Goal: Find contact information: Find contact information

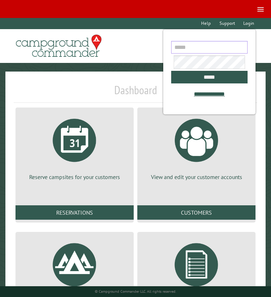
type input "**********"
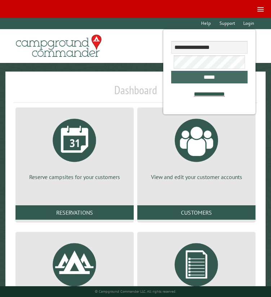
click at [198, 77] on input "*****" at bounding box center [209, 77] width 77 height 13
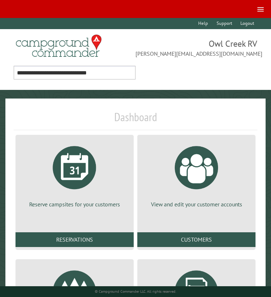
click at [50, 70] on select "**********" at bounding box center [75, 73] width 122 height 14
select select "**"
click at [14, 66] on select "**********" at bounding box center [75, 73] width 122 height 14
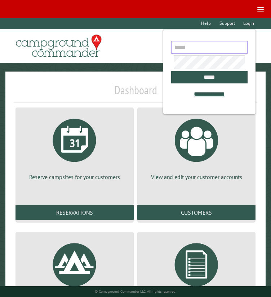
type input "**********"
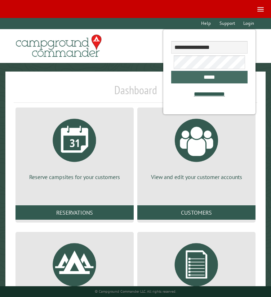
click at [214, 78] on input "*****" at bounding box center [209, 77] width 77 height 13
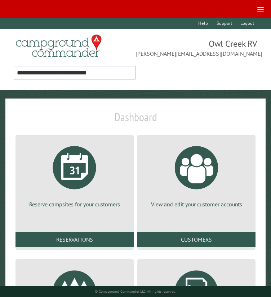
click at [94, 73] on select "**********" at bounding box center [75, 73] width 122 height 14
select select "**"
click at [14, 66] on select "**********" at bounding box center [75, 73] width 122 height 14
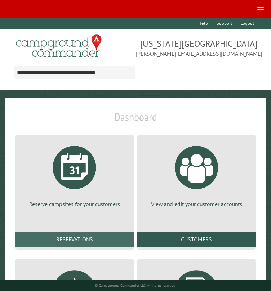
click at [77, 237] on link "Reservations" at bounding box center [74, 239] width 118 height 14
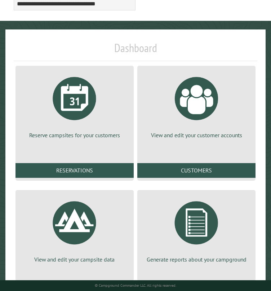
scroll to position [108, 0]
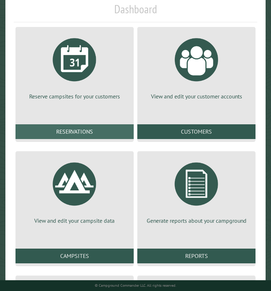
click at [85, 128] on link "Reservations" at bounding box center [74, 131] width 118 height 14
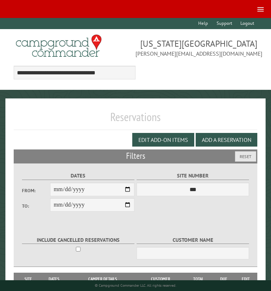
click at [263, 7] on span at bounding box center [260, 7] width 6 height 1
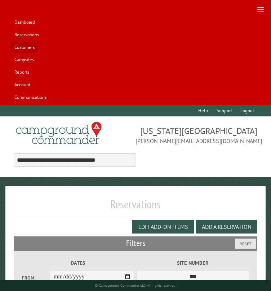
click at [30, 48] on link "Customers" at bounding box center [24, 47] width 27 height 11
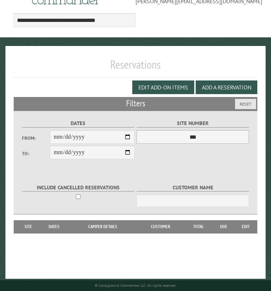
scroll to position [58, 0]
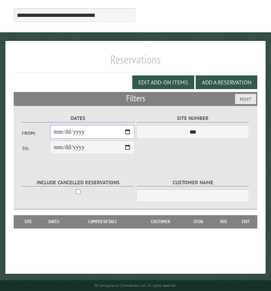
click at [128, 131] on input "From:" at bounding box center [92, 132] width 84 height 14
type input "**********"
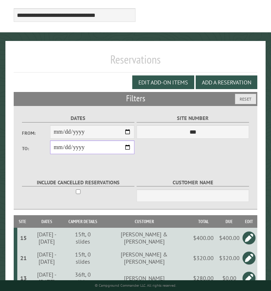
click at [126, 149] on input "**********" at bounding box center [92, 148] width 84 height 14
type input "**********"
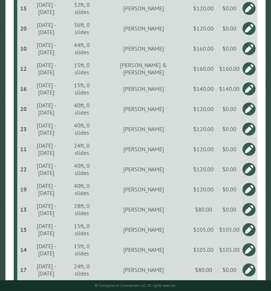
scroll to position [534, 0]
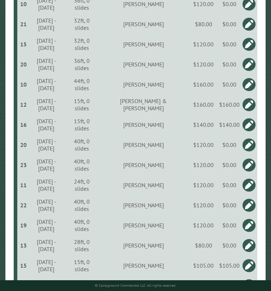
click at [158, 95] on td "[PERSON_NAME]" at bounding box center [143, 84] width 91 height 20
copy td "[PERSON_NAME]"
click at [171, 115] on td "[PERSON_NAME] & [PERSON_NAME]" at bounding box center [143, 105] width 91 height 20
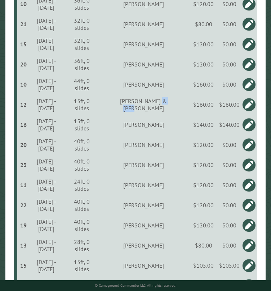
click at [176, 115] on td "[PERSON_NAME] & [PERSON_NAME]" at bounding box center [143, 105] width 91 height 20
click at [157, 115] on td "[PERSON_NAME] & [PERSON_NAME]" at bounding box center [143, 105] width 91 height 20
click at [156, 115] on td "[PERSON_NAME] & [PERSON_NAME]" at bounding box center [143, 105] width 91 height 20
copy td "Marty"
click at [164, 134] on td "[PERSON_NAME]" at bounding box center [143, 125] width 91 height 20
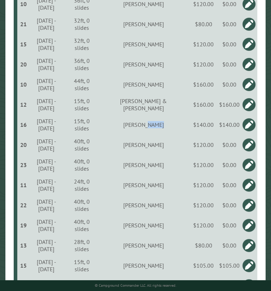
click at [164, 134] on td "[PERSON_NAME]" at bounding box center [143, 125] width 91 height 20
copy td "[PERSON_NAME]"
click at [147, 135] on td "[PERSON_NAME]" at bounding box center [143, 125] width 91 height 20
copy td "[PERSON_NAME]"
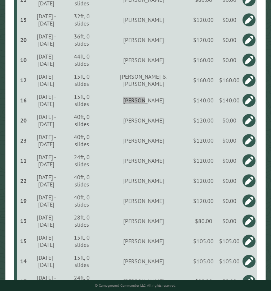
scroll to position [570, 0]
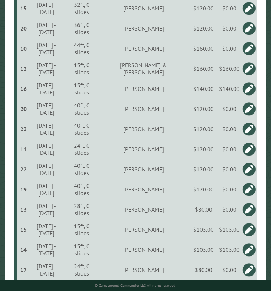
click at [167, 119] on td "[PERSON_NAME]" at bounding box center [143, 109] width 91 height 20
copy td "[PERSON_NAME]"
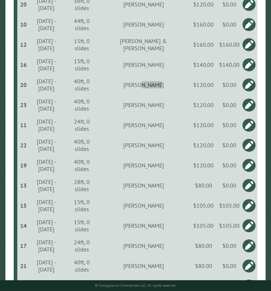
scroll to position [606, 0]
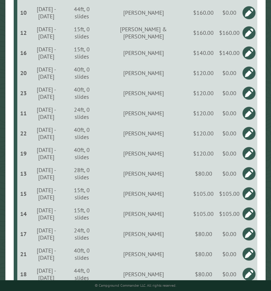
click at [163, 123] on td "[PERSON_NAME]" at bounding box center [143, 113] width 91 height 20
copy td "[PERSON_NAME]"
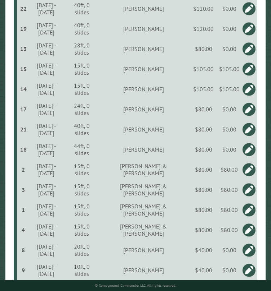
scroll to position [713, 0]
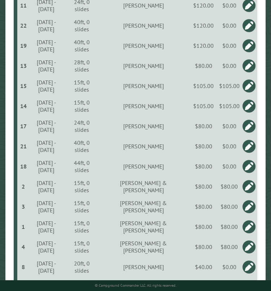
click at [164, 76] on td "[PERSON_NAME]" at bounding box center [143, 66] width 91 height 20
copy td "[PERSON_NAME]"
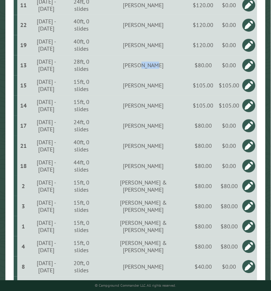
scroll to position [677, 0]
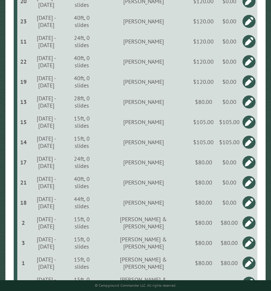
click at [164, 132] on td "[PERSON_NAME]" at bounding box center [143, 122] width 91 height 20
copy td "[PERSON_NAME]"
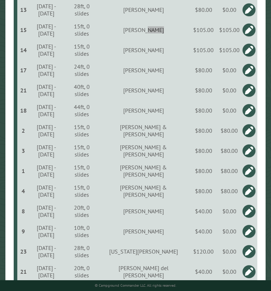
scroll to position [785, 0]
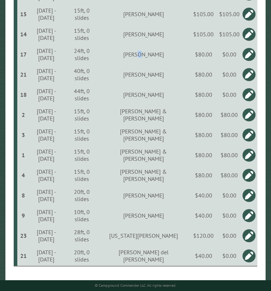
click at [155, 64] on td "[PERSON_NAME]" at bounding box center [143, 54] width 91 height 20
click at [161, 64] on td "[PERSON_NAME]" at bounding box center [143, 54] width 91 height 20
click at [160, 64] on td "[PERSON_NAME]" at bounding box center [143, 54] width 91 height 20
copy td "[GEOGRAPHIC_DATA]"
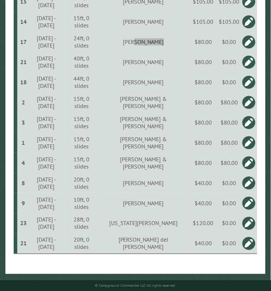
scroll to position [821, 0]
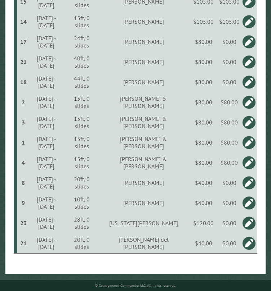
click at [166, 60] on td "[PERSON_NAME]" at bounding box center [143, 62] width 91 height 20
copy td "[PERSON_NAME]"
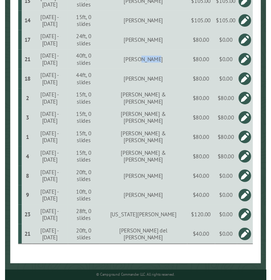
scroll to position [822, 0]
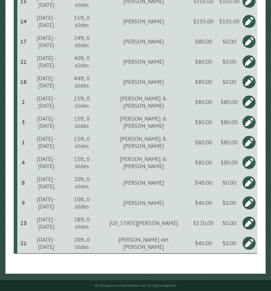
click at [158, 76] on td "[PERSON_NAME]" at bounding box center [143, 82] width 91 height 20
click at [161, 102] on td "[PERSON_NAME] & [PERSON_NAME]" at bounding box center [143, 102] width 91 height 20
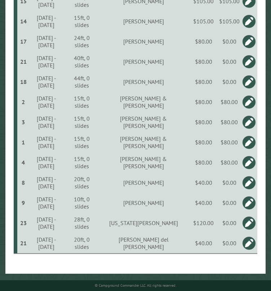
click at [158, 123] on td "[PERSON_NAME] & [PERSON_NAME]" at bounding box center [143, 122] width 91 height 20
click at [160, 182] on td "[PERSON_NAME]" at bounding box center [143, 182] width 91 height 20
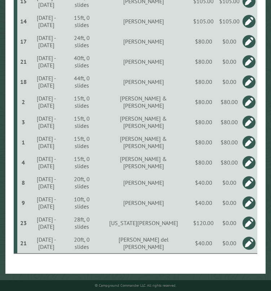
click at [163, 203] on td "[PERSON_NAME]" at bounding box center [143, 202] width 91 height 20
click at [163, 222] on td "[US_STATE][PERSON_NAME]" at bounding box center [143, 223] width 91 height 20
click at [167, 243] on td "[PERSON_NAME] del [PERSON_NAME]" at bounding box center [143, 243] width 91 height 21
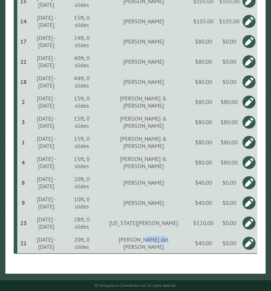
click at [167, 243] on td "[PERSON_NAME] del [PERSON_NAME]" at bounding box center [143, 243] width 91 height 21
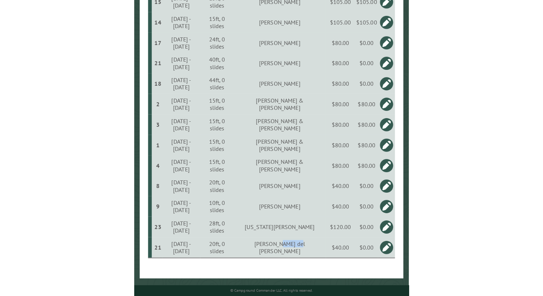
scroll to position [752, 0]
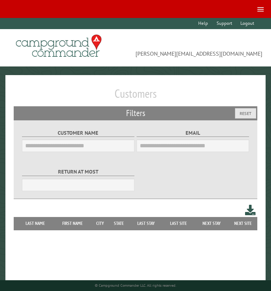
select select "**"
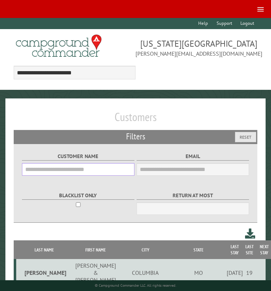
click at [72, 167] on input "Customer Name" at bounding box center [78, 169] width 112 height 13
paste input "****"
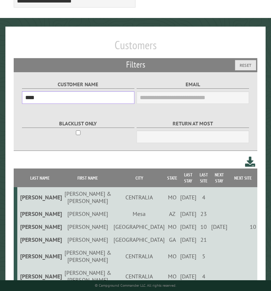
scroll to position [72, 0]
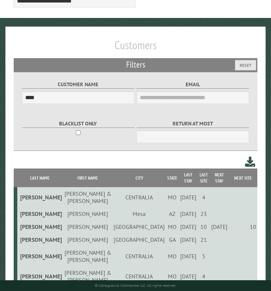
click at [63, 221] on td "[PERSON_NAME]" at bounding box center [88, 227] width 50 height 13
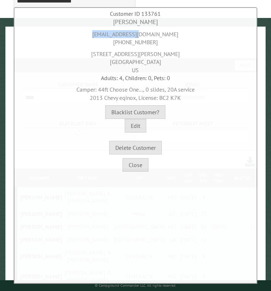
drag, startPoint x: 159, startPoint y: 36, endPoint x: 111, endPoint y: 35, distance: 48.6
click at [111, 35] on div "[EMAIL_ADDRESS][DOMAIN_NAME] [PHONE_NUMBER]" at bounding box center [135, 37] width 239 height 20
copy div "[EMAIL_ADDRESS][DOMAIN_NAME]"
drag, startPoint x: 148, startPoint y: 24, endPoint x: 101, endPoint y: 28, distance: 47.7
click at [104, 26] on div "[PERSON_NAME] [EMAIL_ADDRESS][DOMAIN_NAME] [PHONE_NUMBER] [STREET_ADDRESS][PERS…" at bounding box center [135, 86] width 239 height 137
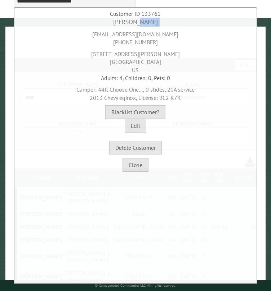
copy div
click at [130, 21] on div "[PERSON_NAME]" at bounding box center [135, 22] width 239 height 9
drag, startPoint x: 124, startPoint y: 22, endPoint x: 154, endPoint y: 23, distance: 29.9
click at [154, 23] on div "[PERSON_NAME]" at bounding box center [135, 22] width 239 height 9
click at [130, 22] on div "[PERSON_NAME]" at bounding box center [135, 22] width 239 height 9
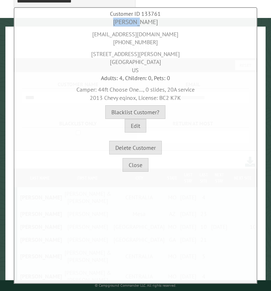
drag, startPoint x: 121, startPoint y: 22, endPoint x: 159, endPoint y: 24, distance: 38.5
click at [159, 24] on div "[PERSON_NAME]" at bounding box center [135, 22] width 239 height 9
copy div "[PERSON_NAME]"
drag, startPoint x: 153, startPoint y: 42, endPoint x: 101, endPoint y: 45, distance: 51.9
click at [101, 45] on div "[EMAIL_ADDRESS][DOMAIN_NAME] [PHONE_NUMBER]" at bounding box center [135, 37] width 239 height 20
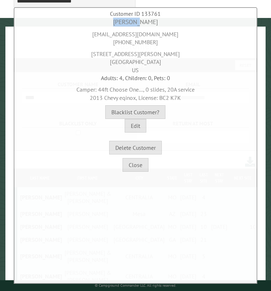
copy div "[PHONE_NUMBER]"
drag, startPoint x: 95, startPoint y: 54, endPoint x: 186, endPoint y: 53, distance: 90.7
click at [186, 53] on div "[STREET_ADDRESS][PERSON_NAME]" at bounding box center [135, 60] width 239 height 28
copy div "[STREET_ADDRESS][PERSON_NAME]"
click at [154, 60] on div "[STREET_ADDRESS][PERSON_NAME]" at bounding box center [135, 60] width 239 height 28
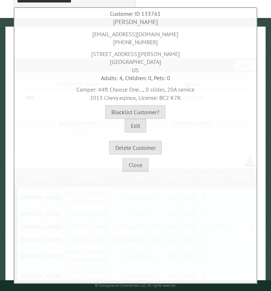
click at [154, 60] on div "[STREET_ADDRESS][PERSON_NAME]" at bounding box center [135, 60] width 239 height 28
copy div "63435"
drag, startPoint x: 161, startPoint y: 97, endPoint x: 181, endPoint y: 98, distance: 20.5
click at [181, 98] on div "Camper: 44ft Choose One..., 0 slides, 20A service 2013 Chevy eqinox, License: B…" at bounding box center [135, 92] width 239 height 20
copy span "BC2 K7K"
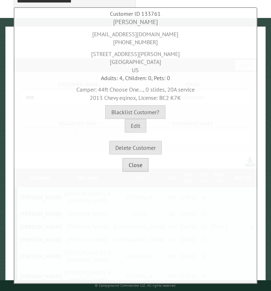
click at [136, 163] on button "Close" at bounding box center [135, 165] width 26 height 14
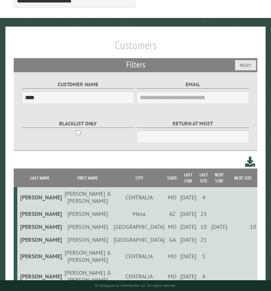
click at [16, 95] on div "Customer Name **** Email Blacklist only Return at most ***" at bounding box center [136, 111] width 244 height 79
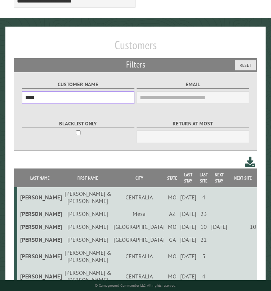
click at [29, 97] on input "****" at bounding box center [78, 97] width 112 height 13
paste input "***"
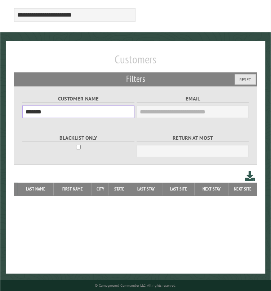
scroll to position [58, 0]
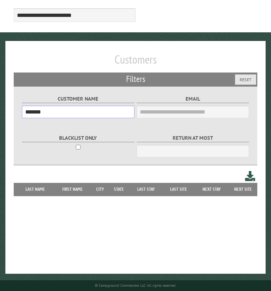
drag, startPoint x: 37, startPoint y: 115, endPoint x: 9, endPoint y: 116, distance: 28.4
click at [9, 116] on div "Customers Filters Reset Customer Name ******* Email Blacklist only Return at mo…" at bounding box center [135, 157] width 260 height 233
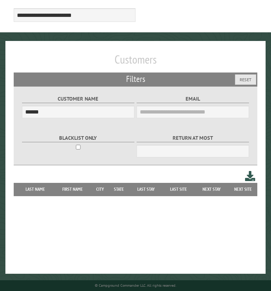
click at [65, 242] on div "Customers Filters Reset Customer Name ****** Email Blacklist only Return at mos…" at bounding box center [135, 157] width 260 height 233
click at [106, 171] on div "Customers Filters Reset Customer Name ****** Email Blacklist only Return at mos…" at bounding box center [135, 157] width 260 height 233
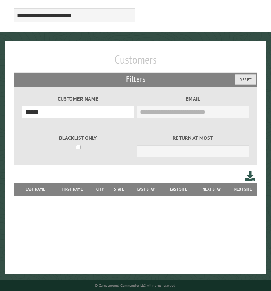
click at [38, 108] on input "******" at bounding box center [78, 112] width 112 height 13
click at [37, 109] on input "******" at bounding box center [78, 112] width 112 height 13
paste input "text"
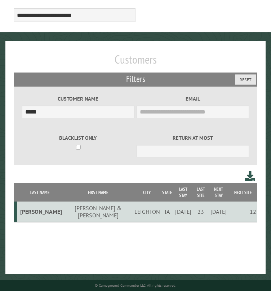
click at [63, 204] on td "[PERSON_NAME] & [PERSON_NAME]" at bounding box center [98, 212] width 70 height 21
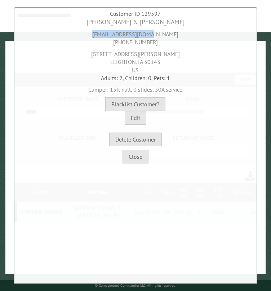
drag, startPoint x: 167, startPoint y: 33, endPoint x: 103, endPoint y: 34, distance: 64.0
click at [103, 34] on div "[EMAIL_ADDRESS][DOMAIN_NAME] [PHONE_NUMBER]" at bounding box center [135, 37] width 239 height 20
copy div "[EMAIL_ADDRESS][DOMAIN_NAME]"
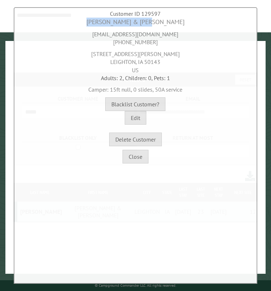
drag, startPoint x: 166, startPoint y: 22, endPoint x: 86, endPoint y: 19, distance: 79.2
click at [86, 19] on div "[PERSON_NAME] & [PERSON_NAME]" at bounding box center [135, 22] width 239 height 9
copy div "[PERSON_NAME] & [PERSON_NAME]"
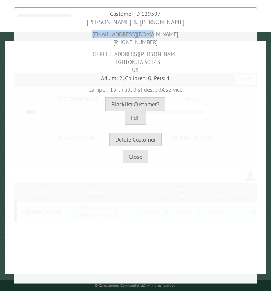
drag, startPoint x: 164, startPoint y: 35, endPoint x: 83, endPoint y: 35, distance: 81.3
click at [83, 35] on div "[EMAIL_ADDRESS][DOMAIN_NAME] [PHONE_NUMBER]" at bounding box center [135, 37] width 239 height 20
copy div "[EMAIL_ADDRESS][DOMAIN_NAME]"
drag, startPoint x: 160, startPoint y: 44, endPoint x: 95, endPoint y: 42, distance: 65.5
click at [95, 42] on div "[EMAIL_ADDRESS][DOMAIN_NAME] [PHONE_NUMBER]" at bounding box center [135, 37] width 239 height 20
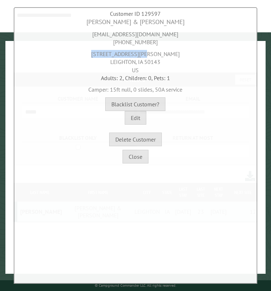
drag, startPoint x: 166, startPoint y: 54, endPoint x: 88, endPoint y: 56, distance: 77.8
click at [88, 56] on div "[STREET_ADDRESS][PERSON_NAME]" at bounding box center [135, 60] width 239 height 28
click at [124, 63] on div "[STREET_ADDRESS][PERSON_NAME]" at bounding box center [135, 60] width 239 height 28
click at [152, 64] on div "[STREET_ADDRESS][PERSON_NAME]" at bounding box center [135, 60] width 239 height 28
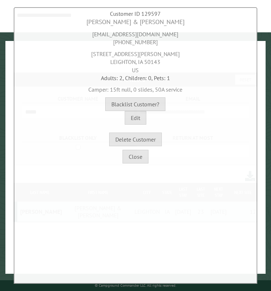
click at [152, 64] on div "[STREET_ADDRESS][PERSON_NAME]" at bounding box center [135, 60] width 239 height 28
click at [138, 160] on button "Close" at bounding box center [135, 157] width 26 height 14
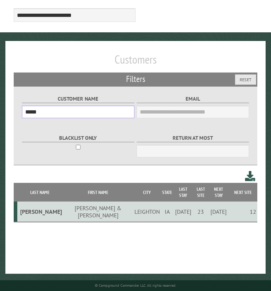
click at [32, 110] on input "*****" at bounding box center [78, 112] width 112 height 13
paste input "*"
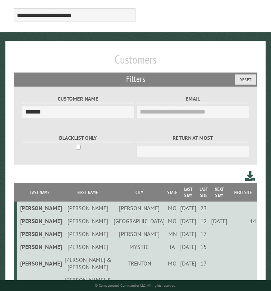
click at [73, 225] on td "[PERSON_NAME]" at bounding box center [88, 221] width 50 height 13
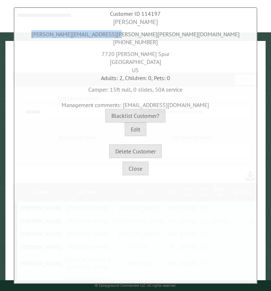
drag, startPoint x: 174, startPoint y: 33, endPoint x: 89, endPoint y: 36, distance: 85.3
click at [90, 33] on div "[PERSON_NAME][EMAIL_ADDRESS][PERSON_NAME][PERSON_NAME][DOMAIN_NAME] [PHONE_NUMB…" at bounding box center [135, 37] width 239 height 20
drag, startPoint x: 118, startPoint y: 41, endPoint x: 157, endPoint y: 45, distance: 39.5
click at [157, 45] on div "[PERSON_NAME][EMAIL_ADDRESS][PERSON_NAME][PERSON_NAME][DOMAIN_NAME] [PHONE_NUMB…" at bounding box center [135, 37] width 239 height 20
drag, startPoint x: 115, startPoint y: 55, endPoint x: 167, endPoint y: 58, distance: 51.5
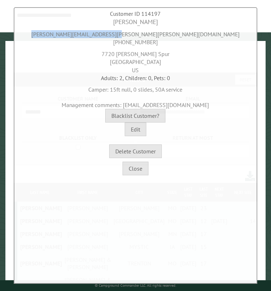
click at [167, 58] on div "[STREET_ADDRESS][PERSON_NAME]" at bounding box center [135, 60] width 239 height 28
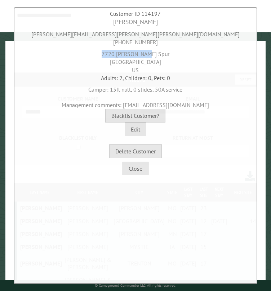
click at [157, 53] on div "[STREET_ADDRESS][PERSON_NAME]" at bounding box center [135, 60] width 239 height 28
drag, startPoint x: 98, startPoint y: 61, endPoint x: 142, endPoint y: 63, distance: 43.9
click at [142, 63] on div "[STREET_ADDRESS][PERSON_NAME]" at bounding box center [135, 60] width 239 height 28
click at [162, 61] on div "[STREET_ADDRESS][PERSON_NAME]" at bounding box center [135, 60] width 239 height 28
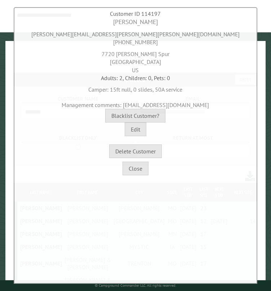
drag, startPoint x: 194, startPoint y: 106, endPoint x: 138, endPoint y: 105, distance: 56.5
click at [138, 105] on div "Management comments: [EMAIL_ADDRESS][DOMAIN_NAME]" at bounding box center [135, 104] width 239 height 12
click at [141, 170] on button "Close" at bounding box center [135, 169] width 26 height 14
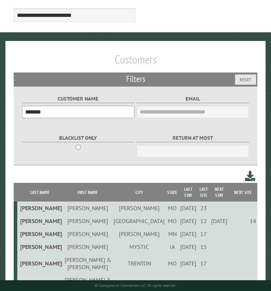
click at [30, 114] on input "******" at bounding box center [78, 112] width 112 height 13
paste input "text"
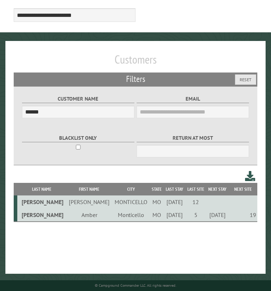
click at [112, 217] on td "Monticello" at bounding box center [130, 215] width 37 height 13
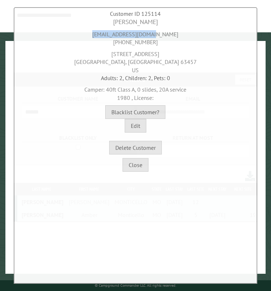
drag, startPoint x: 168, startPoint y: 33, endPoint x: 101, endPoint y: 35, distance: 67.3
click at [101, 35] on div "[EMAIL_ADDRESS][DOMAIN_NAME] [PHONE_NUMBER]" at bounding box center [135, 37] width 239 height 20
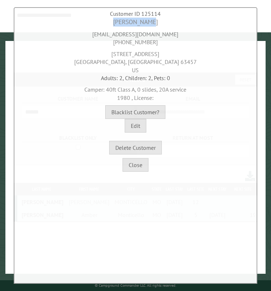
drag, startPoint x: 152, startPoint y: 23, endPoint x: 105, endPoint y: 24, distance: 46.8
click at [105, 24] on div "[PERSON_NAME]" at bounding box center [135, 22] width 239 height 9
drag, startPoint x: 153, startPoint y: 41, endPoint x: 106, endPoint y: 42, distance: 46.8
click at [106, 42] on div "[EMAIL_ADDRESS][DOMAIN_NAME] [PHONE_NUMBER]" at bounding box center [135, 37] width 239 height 20
drag, startPoint x: 161, startPoint y: 54, endPoint x: 88, endPoint y: 63, distance: 73.3
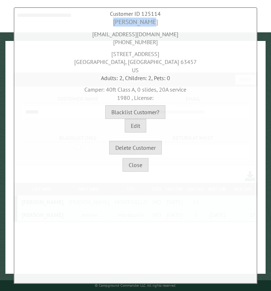
click at [92, 57] on div "[STREET_ADDRESS]" at bounding box center [135, 60] width 239 height 28
click at [115, 60] on div "[STREET_ADDRESS]" at bounding box center [135, 60] width 239 height 28
click at [119, 62] on div "[STREET_ADDRESS]" at bounding box center [135, 60] width 239 height 28
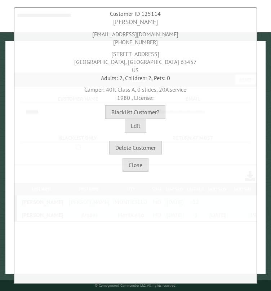
click at [153, 64] on div "[STREET_ADDRESS]" at bounding box center [135, 60] width 239 height 28
click at [138, 163] on button "Close" at bounding box center [135, 165] width 26 height 14
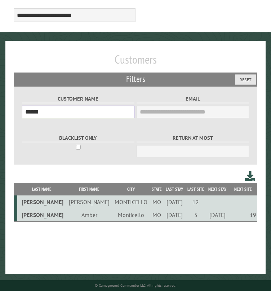
click at [35, 113] on input "******" at bounding box center [78, 112] width 112 height 13
paste input "*"
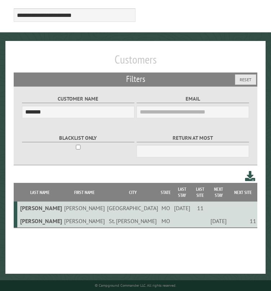
click at [106, 217] on td "St. [PERSON_NAME]" at bounding box center [132, 221] width 53 height 13
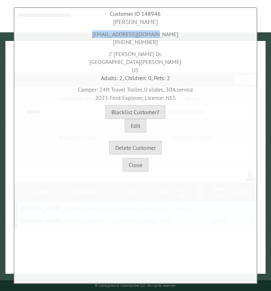
drag, startPoint x: 146, startPoint y: 34, endPoint x: 97, endPoint y: 36, distance: 49.3
click at [97, 36] on div "[EMAIL_ADDRESS][DOMAIN_NAME] [PHONE_NUMBER]" at bounding box center [135, 37] width 239 height 20
drag, startPoint x: 154, startPoint y: 42, endPoint x: 115, endPoint y: 45, distance: 38.6
click at [115, 45] on div "[EMAIL_ADDRESS][DOMAIN_NAME] [PHONE_NUMBER]" at bounding box center [135, 37] width 239 height 20
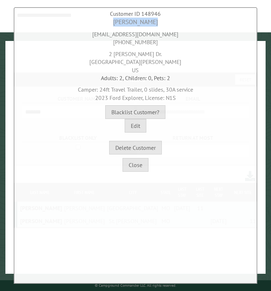
drag, startPoint x: 155, startPoint y: 23, endPoint x: 101, endPoint y: 23, distance: 54.3
click at [101, 23] on div "[PERSON_NAME]" at bounding box center [135, 22] width 239 height 9
drag, startPoint x: 121, startPoint y: 53, endPoint x: 154, endPoint y: 56, distance: 33.7
click at [154, 56] on div "[STREET_ADDRESS][PERSON_NAME][PERSON_NAME]" at bounding box center [135, 60] width 239 height 28
drag, startPoint x: 107, startPoint y: 62, endPoint x: 134, endPoint y: 64, distance: 27.1
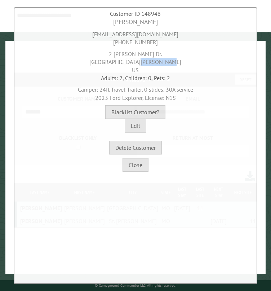
click at [134, 64] on div "[STREET_ADDRESS][PERSON_NAME][PERSON_NAME]" at bounding box center [135, 60] width 239 height 28
click at [158, 62] on div "[STREET_ADDRESS][PERSON_NAME][PERSON_NAME]" at bounding box center [135, 60] width 239 height 28
click at [138, 163] on button "Close" at bounding box center [135, 165] width 26 height 14
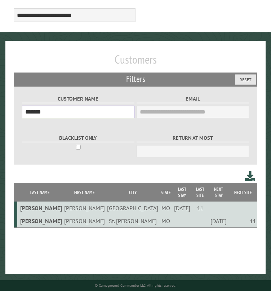
click at [37, 112] on input "*******" at bounding box center [78, 112] width 112 height 13
paste input "text"
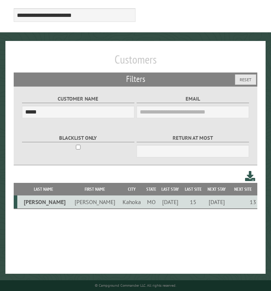
click at [70, 203] on td "[PERSON_NAME]" at bounding box center [95, 202] width 50 height 13
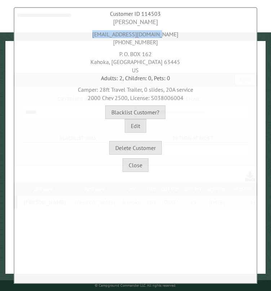
drag, startPoint x: 168, startPoint y: 34, endPoint x: 98, endPoint y: 36, distance: 70.2
click at [98, 36] on div "[EMAIL_ADDRESS][DOMAIN_NAME] [PHONE_NUMBER]" at bounding box center [135, 37] width 239 height 20
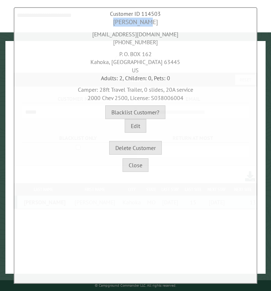
drag, startPoint x: 150, startPoint y: 22, endPoint x: 105, endPoint y: 23, distance: 45.3
click at [105, 23] on div "[PERSON_NAME]" at bounding box center [135, 22] width 239 height 9
drag, startPoint x: 154, startPoint y: 41, endPoint x: 104, endPoint y: 44, distance: 49.4
click at [104, 44] on div "[EMAIL_ADDRESS][DOMAIN_NAME] [PHONE_NUMBER]" at bounding box center [135, 37] width 239 height 20
drag, startPoint x: 149, startPoint y: 53, endPoint x: 112, endPoint y: 55, distance: 36.8
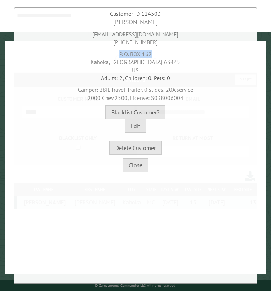
click at [112, 55] on div "P. O. [STREET_ADDRESS]" at bounding box center [135, 60] width 239 height 28
click at [122, 61] on div "P. O. [STREET_ADDRESS]" at bounding box center [135, 60] width 239 height 28
click at [145, 63] on div "P. O. [STREET_ADDRESS]" at bounding box center [135, 60] width 239 height 28
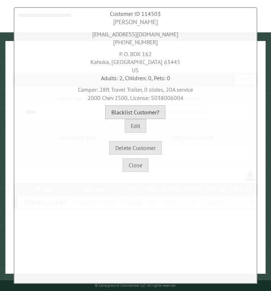
drag, startPoint x: 159, startPoint y: 98, endPoint x: 151, endPoint y: 108, distance: 12.5
click at [151, 108] on div "[PERSON_NAME] [EMAIL_ADDRESS][DOMAIN_NAME] [PHONE_NUMBER] P. O. [STREET_ADDRESS…" at bounding box center [135, 86] width 239 height 137
click at [146, 108] on button "Blacklist Customer?" at bounding box center [135, 112] width 60 height 14
drag, startPoint x: 192, startPoint y: 60, endPoint x: 214, endPoint y: 92, distance: 39.4
click at [214, 92] on div "Camper: 28ft Travel Trailer, 0 slides, 20A service 2000 Chev 2500, License: S03…" at bounding box center [135, 92] width 239 height 20
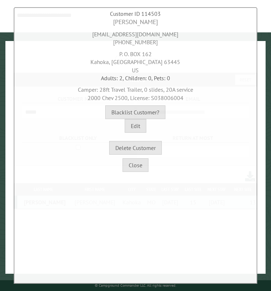
click at [170, 92] on div "Camper: 28ft Travel Trailer, 0 slides, 20A service 2000 Chev 2500, License: S03…" at bounding box center [135, 92] width 239 height 20
click at [168, 96] on span "2000 Chev 2500, License: S038006004" at bounding box center [135, 97] width 96 height 7
click at [138, 166] on button "Close" at bounding box center [135, 165] width 26 height 14
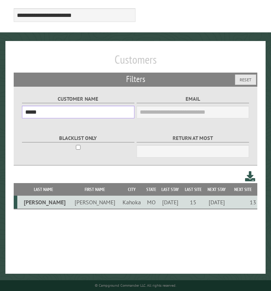
click at [33, 114] on input "*****" at bounding box center [78, 112] width 112 height 13
paste input "text"
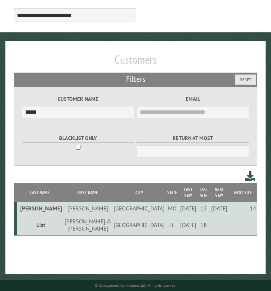
click at [63, 203] on td "[PERSON_NAME]" at bounding box center [88, 208] width 50 height 13
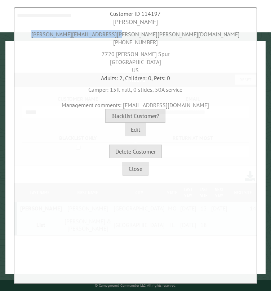
drag, startPoint x: 115, startPoint y: 37, endPoint x: 186, endPoint y: 35, distance: 71.3
click at [186, 35] on div "[PERSON_NAME][EMAIL_ADDRESS][PERSON_NAME][PERSON_NAME][DOMAIN_NAME] [PHONE_NUMB…" at bounding box center [135, 37] width 239 height 20
click at [132, 166] on button "Close" at bounding box center [135, 169] width 26 height 14
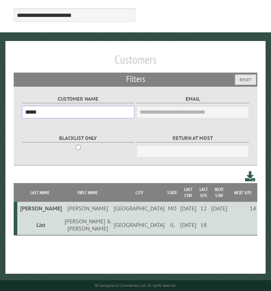
click at [31, 114] on input "*****" at bounding box center [78, 112] width 112 height 13
paste input "****"
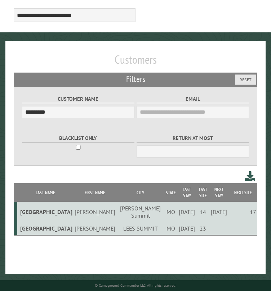
click at [116, 203] on td "[PERSON_NAME] Summit" at bounding box center [140, 212] width 48 height 20
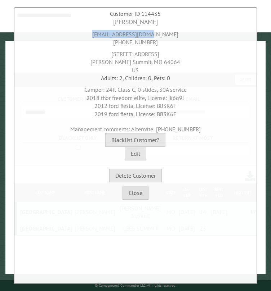
drag, startPoint x: 163, startPoint y: 34, endPoint x: 103, endPoint y: 36, distance: 60.1
click at [103, 36] on div "[EMAIL_ADDRESS][DOMAIN_NAME] [PHONE_NUMBER]" at bounding box center [135, 37] width 239 height 20
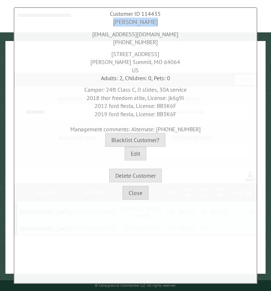
drag, startPoint x: 154, startPoint y: 21, endPoint x: 112, endPoint y: 25, distance: 42.3
click at [112, 25] on div "[PERSON_NAME]" at bounding box center [135, 22] width 239 height 9
drag, startPoint x: 153, startPoint y: 41, endPoint x: 96, endPoint y: 45, distance: 56.2
click at [99, 44] on div "[EMAIL_ADDRESS][DOMAIN_NAME] [PHONE_NUMBER]" at bounding box center [135, 37] width 239 height 20
drag, startPoint x: 110, startPoint y: 52, endPoint x: 168, endPoint y: 55, distance: 58.7
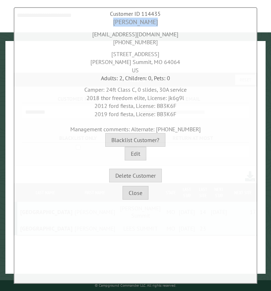
click at [168, 55] on div "[STREET_ADDRESS][PERSON_NAME]" at bounding box center [135, 60] width 239 height 28
click at [136, 62] on div "[STREET_ADDRESS][PERSON_NAME]" at bounding box center [135, 60] width 239 height 28
click at [159, 61] on div "[STREET_ADDRESS][PERSON_NAME]" at bounding box center [135, 60] width 239 height 28
click at [176, 98] on span "2018 thor freedom elite, License: jk6g9l" at bounding box center [135, 97] width 98 height 7
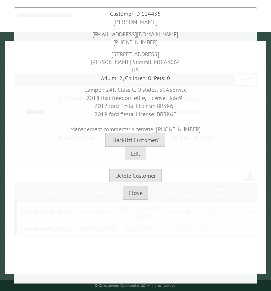
click at [176, 98] on span "2018 thor freedom elite, License: jk6g9l" at bounding box center [135, 97] width 98 height 7
click at [197, 97] on div "Camper: 24ft Class C, 0 slides, 30A service 2018 thor freedom elite, License: j…" at bounding box center [135, 100] width 239 height 36
click at [180, 94] on span "2018 thor freedom elite, License: jk6g9l" at bounding box center [135, 97] width 98 height 7
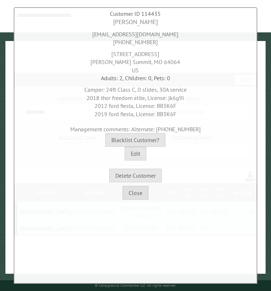
click at [174, 94] on span "2018 thor freedom elite, License: jk6g9l" at bounding box center [135, 97] width 98 height 7
click at [174, 97] on span "2018 thor freedom elite, License: jk6g9l" at bounding box center [135, 97] width 98 height 7
click at [171, 108] on span "2012 ford fiesta, License: BB3K6F" at bounding box center [135, 105] width 82 height 7
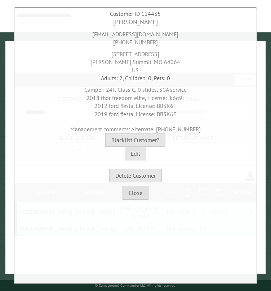
drag, startPoint x: 197, startPoint y: 128, endPoint x: 136, endPoint y: 126, distance: 61.6
click at [136, 126] on div "Management comments: Alternate: [PHONE_NUMBER]" at bounding box center [135, 128] width 239 height 12
click at [134, 194] on button "Close" at bounding box center [135, 193] width 26 height 14
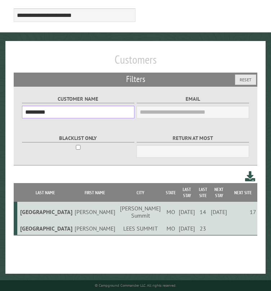
click at [40, 113] on input "*********" at bounding box center [78, 112] width 112 height 13
paste input "text"
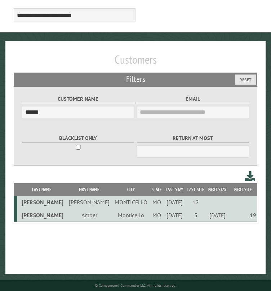
click at [112, 219] on td "Monticello" at bounding box center [130, 215] width 37 height 13
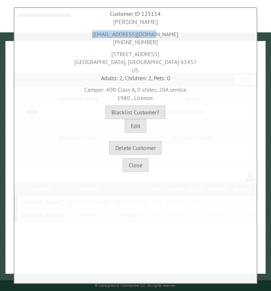
drag, startPoint x: 170, startPoint y: 34, endPoint x: 91, endPoint y: 38, distance: 79.2
click at [96, 35] on div "[EMAIL_ADDRESS][DOMAIN_NAME] [PHONE_NUMBER]" at bounding box center [135, 37] width 239 height 20
click at [136, 164] on button "Close" at bounding box center [135, 165] width 26 height 14
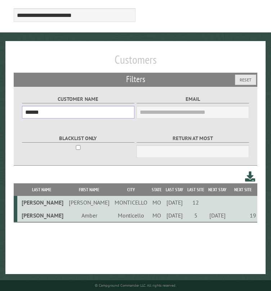
click at [38, 112] on input "******" at bounding box center [78, 112] width 112 height 13
click at [38, 113] on input "******" at bounding box center [78, 112] width 112 height 13
paste input "*"
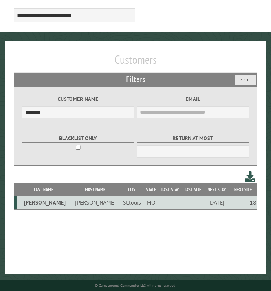
click at [70, 203] on td "[PERSON_NAME]" at bounding box center [95, 202] width 50 height 13
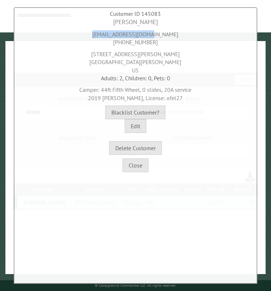
drag, startPoint x: 166, startPoint y: 32, endPoint x: 97, endPoint y: 38, distance: 68.7
click at [99, 37] on div "[EMAIL_ADDRESS][DOMAIN_NAME] [PHONE_NUMBER]" at bounding box center [135, 37] width 239 height 20
drag, startPoint x: 158, startPoint y: 24, endPoint x: 95, endPoint y: 27, distance: 63.4
click at [104, 24] on div "[PERSON_NAME]" at bounding box center [135, 22] width 239 height 9
drag, startPoint x: 150, startPoint y: 43, endPoint x: 88, endPoint y: 45, distance: 62.6
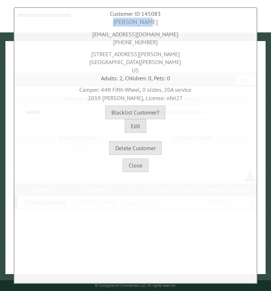
click at [89, 45] on div "[EMAIL_ADDRESS][DOMAIN_NAME] [PHONE_NUMBER]" at bounding box center [135, 37] width 239 height 20
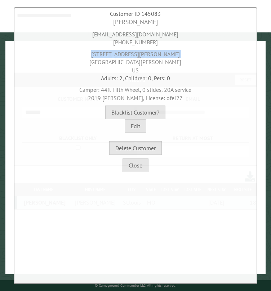
drag, startPoint x: 134, startPoint y: 55, endPoint x: 89, endPoint y: 59, distance: 45.1
click at [90, 58] on div "[STREET_ADDRESS][PERSON_NAME]" at bounding box center [135, 60] width 239 height 28
click at [119, 52] on div "[STREET_ADDRESS][PERSON_NAME]" at bounding box center [135, 60] width 239 height 28
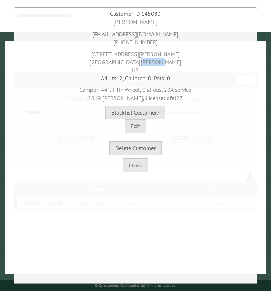
drag, startPoint x: 117, startPoint y: 61, endPoint x: 130, endPoint y: 64, distance: 13.3
click at [130, 64] on div "[STREET_ADDRESS][PERSON_NAME]" at bounding box center [135, 60] width 239 height 28
click at [151, 61] on div "[STREET_ADDRESS][PERSON_NAME]" at bounding box center [135, 60] width 239 height 28
click at [173, 98] on span "2019 [PERSON_NAME], License: ofel27" at bounding box center [135, 97] width 95 height 7
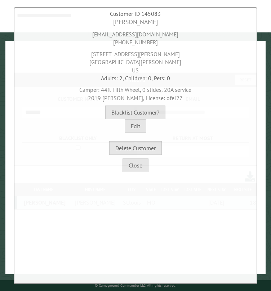
click at [173, 98] on span "2019 [PERSON_NAME], License: ofel27" at bounding box center [135, 97] width 95 height 7
click at [134, 170] on button "Close" at bounding box center [135, 165] width 26 height 14
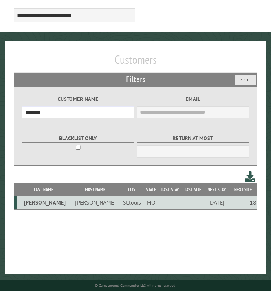
click at [39, 111] on input "*******" at bounding box center [78, 112] width 112 height 13
paste input "****"
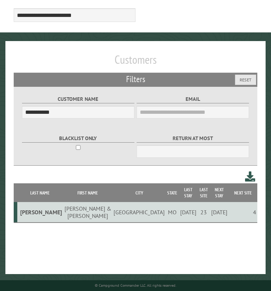
click at [89, 203] on td "[PERSON_NAME] & [PERSON_NAME]" at bounding box center [88, 212] width 50 height 21
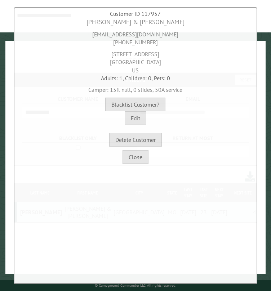
drag, startPoint x: 182, startPoint y: 32, endPoint x: 79, endPoint y: 38, distance: 102.8
click at [83, 37] on div "[EMAIL_ADDRESS][DOMAIN_NAME] [PHONE_NUMBER]" at bounding box center [135, 37] width 239 height 20
drag, startPoint x: 168, startPoint y: 21, endPoint x: 88, endPoint y: 23, distance: 79.9
click at [88, 23] on div "[PERSON_NAME] & [PERSON_NAME]" at bounding box center [135, 22] width 239 height 9
drag, startPoint x: 153, startPoint y: 44, endPoint x: 106, endPoint y: 45, distance: 46.4
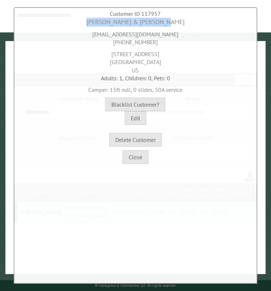
click at [106, 45] on div "[EMAIL_ADDRESS][DOMAIN_NAME] [PHONE_NUMBER]" at bounding box center [135, 37] width 239 height 20
drag, startPoint x: 166, startPoint y: 55, endPoint x: 83, endPoint y: 53, distance: 82.4
click at [83, 53] on div "[STREET_ADDRESS]" at bounding box center [135, 60] width 239 height 28
click at [117, 62] on div "[STREET_ADDRESS]" at bounding box center [135, 60] width 239 height 28
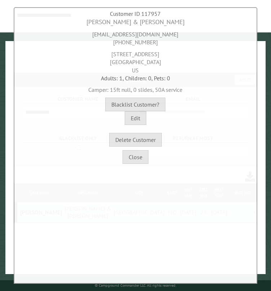
click at [154, 64] on div "[STREET_ADDRESS]" at bounding box center [135, 60] width 239 height 28
click at [154, 63] on div "[STREET_ADDRESS]" at bounding box center [135, 60] width 239 height 28
click at [135, 154] on button "Close" at bounding box center [135, 157] width 26 height 14
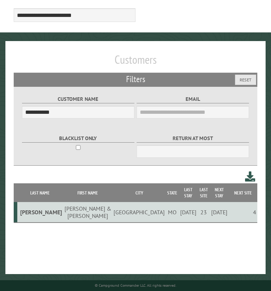
click at [77, 202] on td "[PERSON_NAME] & [PERSON_NAME]" at bounding box center [88, 212] width 50 height 21
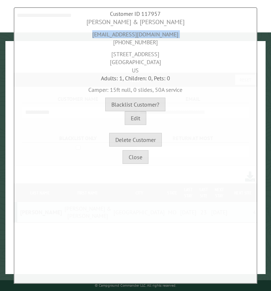
drag, startPoint x: 180, startPoint y: 33, endPoint x: 87, endPoint y: 38, distance: 93.3
click at [87, 38] on div "[EMAIL_ADDRESS][DOMAIN_NAME] [PHONE_NUMBER]" at bounding box center [135, 37] width 239 height 20
click at [89, 32] on div "[EMAIL_ADDRESS][DOMAIN_NAME] [PHONE_NUMBER]" at bounding box center [135, 37] width 239 height 20
drag, startPoint x: 90, startPoint y: 33, endPoint x: 187, endPoint y: 31, distance: 97.2
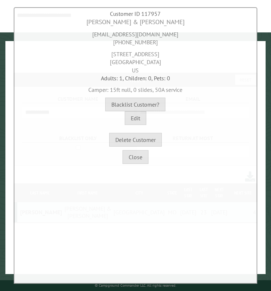
click at [187, 31] on div "[EMAIL_ADDRESS][DOMAIN_NAME] [PHONE_NUMBER]" at bounding box center [135, 37] width 239 height 20
click at [137, 155] on button "Close" at bounding box center [135, 157] width 26 height 14
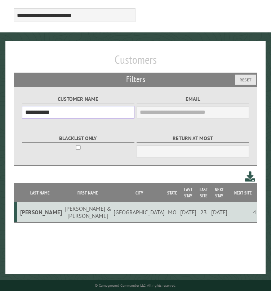
click at [47, 115] on input "**********" at bounding box center [78, 112] width 112 height 13
click at [46, 115] on input "**********" at bounding box center [78, 112] width 112 height 13
paste input "text"
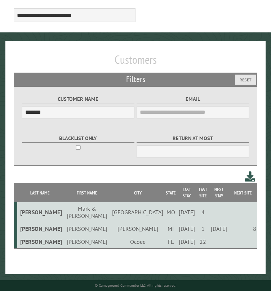
click at [67, 222] on td "[PERSON_NAME]" at bounding box center [87, 228] width 48 height 13
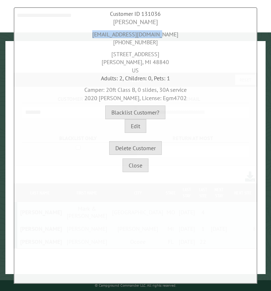
drag, startPoint x: 168, startPoint y: 33, endPoint x: 97, endPoint y: 37, distance: 71.3
click at [97, 37] on div "[EMAIL_ADDRESS][DOMAIN_NAME] [PHONE_NUMBER]" at bounding box center [135, 37] width 239 height 20
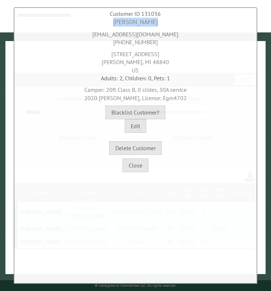
drag, startPoint x: 143, startPoint y: 22, endPoint x: 105, endPoint y: 22, distance: 37.8
click at [105, 22] on div "[PERSON_NAME]" at bounding box center [135, 22] width 239 height 9
drag, startPoint x: 156, startPoint y: 41, endPoint x: 92, endPoint y: 39, distance: 64.4
click at [92, 39] on div "[EMAIL_ADDRESS][DOMAIN_NAME] [PHONE_NUMBER]" at bounding box center [135, 37] width 239 height 20
drag, startPoint x: 156, startPoint y: 54, endPoint x: 108, endPoint y: 56, distance: 47.9
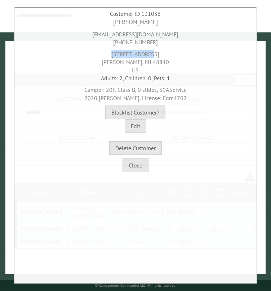
click at [108, 56] on div "[STREET_ADDRESS][PERSON_NAME]" at bounding box center [135, 60] width 239 height 28
click at [119, 61] on div "[STREET_ADDRESS][PERSON_NAME]" at bounding box center [135, 60] width 239 height 28
click at [119, 62] on div "[STREET_ADDRESS][PERSON_NAME]" at bounding box center [135, 60] width 239 height 28
click at [151, 61] on div "[STREET_ADDRESS][PERSON_NAME]" at bounding box center [135, 60] width 239 height 28
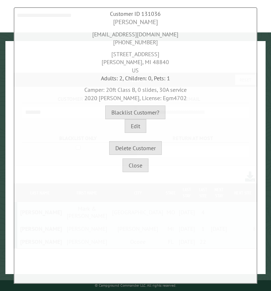
click at [169, 98] on span "2020 [PERSON_NAME], License: Egm4702" at bounding box center [135, 97] width 102 height 7
click at [138, 169] on button "Close" at bounding box center [135, 165] width 26 height 14
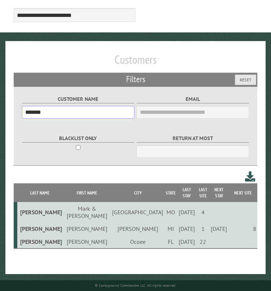
click at [37, 114] on input "*******" at bounding box center [78, 112] width 112 height 13
paste input "text"
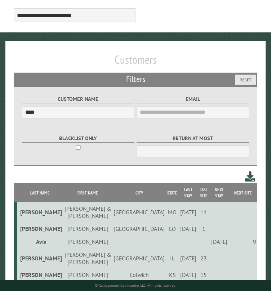
click at [64, 235] on td "[PERSON_NAME]" at bounding box center [88, 241] width 50 height 13
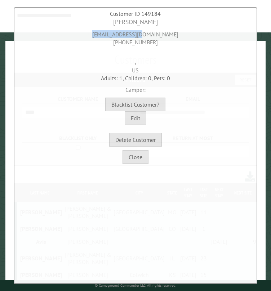
drag, startPoint x: 160, startPoint y: 35, endPoint x: 104, endPoint y: 35, distance: 56.1
click at [104, 35] on div "[EMAIL_ADDRESS][DOMAIN_NAME] [PHONE_NUMBER]" at bounding box center [135, 37] width 239 height 20
drag, startPoint x: 137, startPoint y: 19, endPoint x: 106, endPoint y: 22, distance: 30.4
click at [108, 21] on div "[PERSON_NAME]" at bounding box center [135, 22] width 239 height 9
drag, startPoint x: 154, startPoint y: 42, endPoint x: 100, endPoint y: 46, distance: 54.1
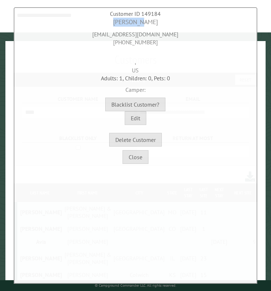
click at [98, 43] on div "[EMAIL_ADDRESS][DOMAIN_NAME] [PHONE_NUMBER]" at bounding box center [135, 37] width 239 height 20
click at [132, 155] on button "Close" at bounding box center [135, 157] width 26 height 14
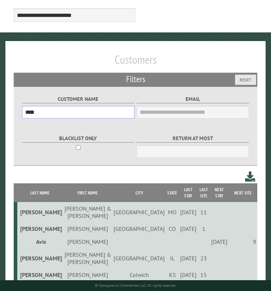
click at [29, 114] on input "****" at bounding box center [78, 112] width 112 height 13
paste input "*"
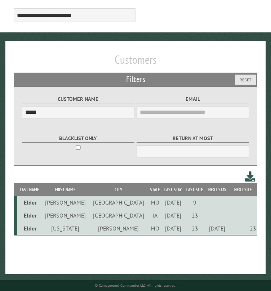
click at [58, 232] on td "[US_STATE]" at bounding box center [64, 228] width 47 height 13
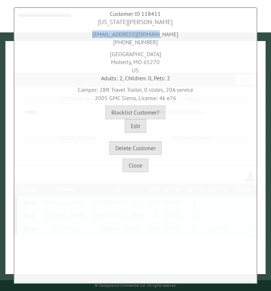
drag, startPoint x: 167, startPoint y: 30, endPoint x: 99, endPoint y: 35, distance: 67.9
click at [99, 35] on div "[EMAIL_ADDRESS][DOMAIN_NAME] [PHONE_NUMBER]" at bounding box center [135, 37] width 239 height 20
drag, startPoint x: 155, startPoint y: 22, endPoint x: 109, endPoint y: 23, distance: 46.8
click at [109, 23] on div "[US_STATE][PERSON_NAME]" at bounding box center [135, 22] width 239 height 9
drag, startPoint x: 155, startPoint y: 40, endPoint x: 99, endPoint y: 44, distance: 56.2
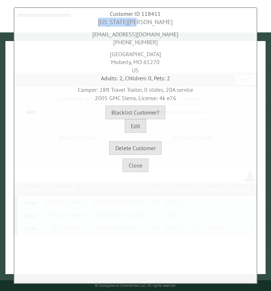
click at [99, 44] on div "[EMAIL_ADDRESS][DOMAIN_NAME] [PHONE_NUMBER]" at bounding box center [135, 37] width 239 height 20
drag, startPoint x: 163, startPoint y: 53, endPoint x: 96, endPoint y: 55, distance: 66.2
click at [96, 55] on div "[STREET_ADDRESS]" at bounding box center [135, 60] width 239 height 28
click at [119, 62] on div "[STREET_ADDRESS]" at bounding box center [135, 60] width 239 height 28
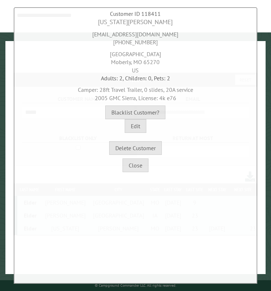
click at [149, 62] on div "[STREET_ADDRESS]" at bounding box center [135, 60] width 239 height 28
drag, startPoint x: 160, startPoint y: 99, endPoint x: 177, endPoint y: 98, distance: 16.6
click at [177, 98] on div "Camper: 28ft Travel Trailer, 0 slides, 20A service 2005 GMC Sierra, License: 4k…" at bounding box center [135, 92] width 239 height 20
click at [142, 167] on button "Close" at bounding box center [135, 165] width 26 height 14
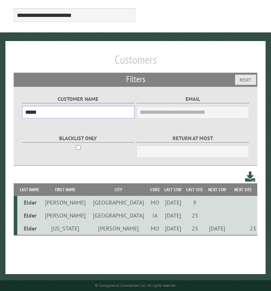
click at [31, 114] on input "*****" at bounding box center [78, 112] width 112 height 13
paste input "**"
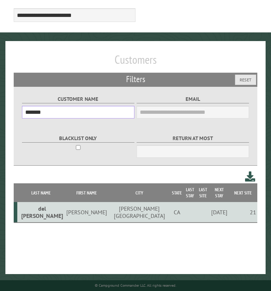
type input "*******"
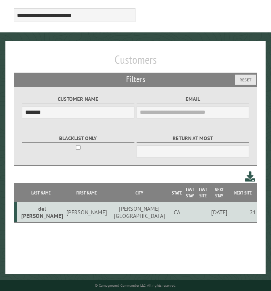
click at [37, 203] on td "del [PERSON_NAME]" at bounding box center [41, 212] width 48 height 21
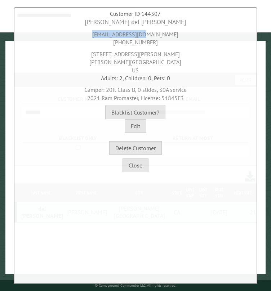
drag, startPoint x: 164, startPoint y: 33, endPoint x: 106, endPoint y: 38, distance: 57.4
click at [106, 38] on div "[EMAIL_ADDRESS][DOMAIN_NAME] [PHONE_NUMBER]" at bounding box center [135, 37] width 239 height 20
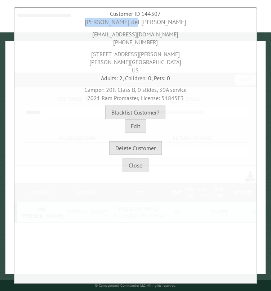
drag, startPoint x: 158, startPoint y: 23, endPoint x: 101, endPoint y: 23, distance: 56.5
click at [101, 23] on div "[PERSON_NAME] del [PERSON_NAME]" at bounding box center [135, 22] width 239 height 9
drag, startPoint x: 155, startPoint y: 44, endPoint x: 104, endPoint y: 44, distance: 50.7
click at [104, 44] on div "[EMAIL_ADDRESS][DOMAIN_NAME] [PHONE_NUMBER]" at bounding box center [135, 37] width 239 height 20
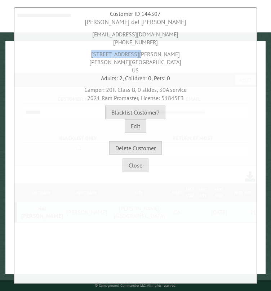
drag, startPoint x: 112, startPoint y: 54, endPoint x: 168, endPoint y: 55, distance: 55.8
click at [168, 55] on div "[STREET_ADDRESS][PERSON_NAME][PERSON_NAME]" at bounding box center [135, 60] width 239 height 28
drag, startPoint x: 101, startPoint y: 62, endPoint x: 144, endPoint y: 62, distance: 42.8
click at [144, 62] on div "[STREET_ADDRESS][PERSON_NAME][PERSON_NAME]" at bounding box center [135, 60] width 239 height 28
click at [163, 60] on div "[STREET_ADDRESS][PERSON_NAME][PERSON_NAME]" at bounding box center [135, 60] width 239 height 28
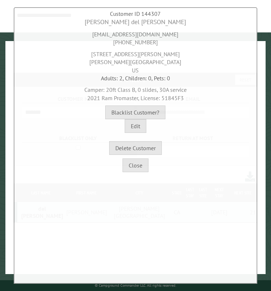
click at [163, 60] on div "[STREET_ADDRESS][PERSON_NAME][PERSON_NAME]" at bounding box center [135, 60] width 239 height 28
click at [179, 96] on span "2021 Ram Promaster, License: 51845F3" at bounding box center [135, 97] width 96 height 7
click at [129, 168] on button "Close" at bounding box center [135, 165] width 26 height 14
